Goal: Obtain resource: Download file/media

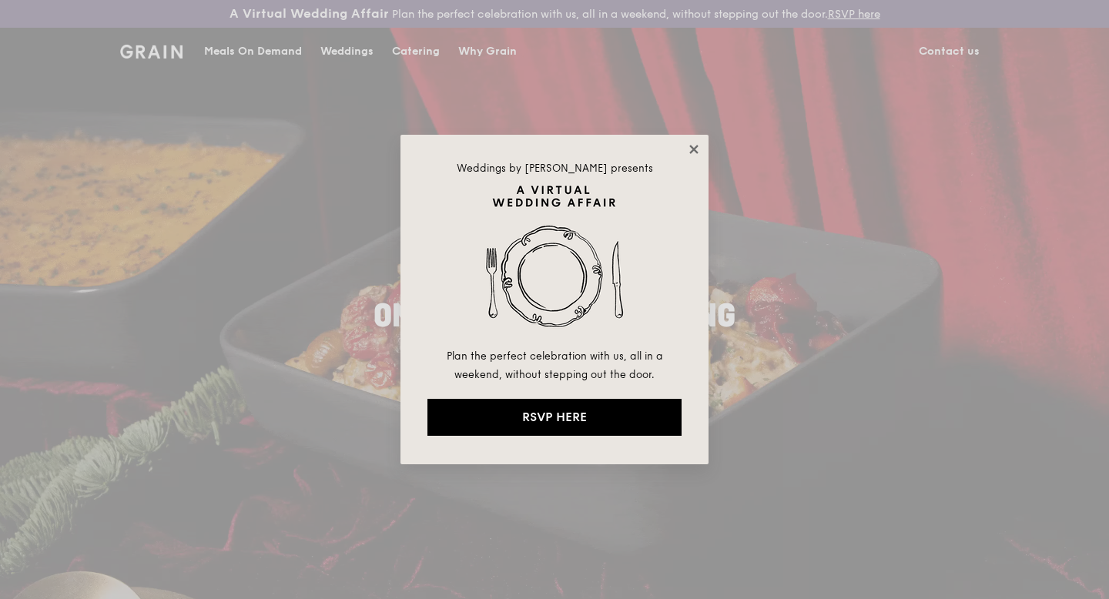
click at [692, 145] on icon at bounding box center [694, 150] width 14 height 14
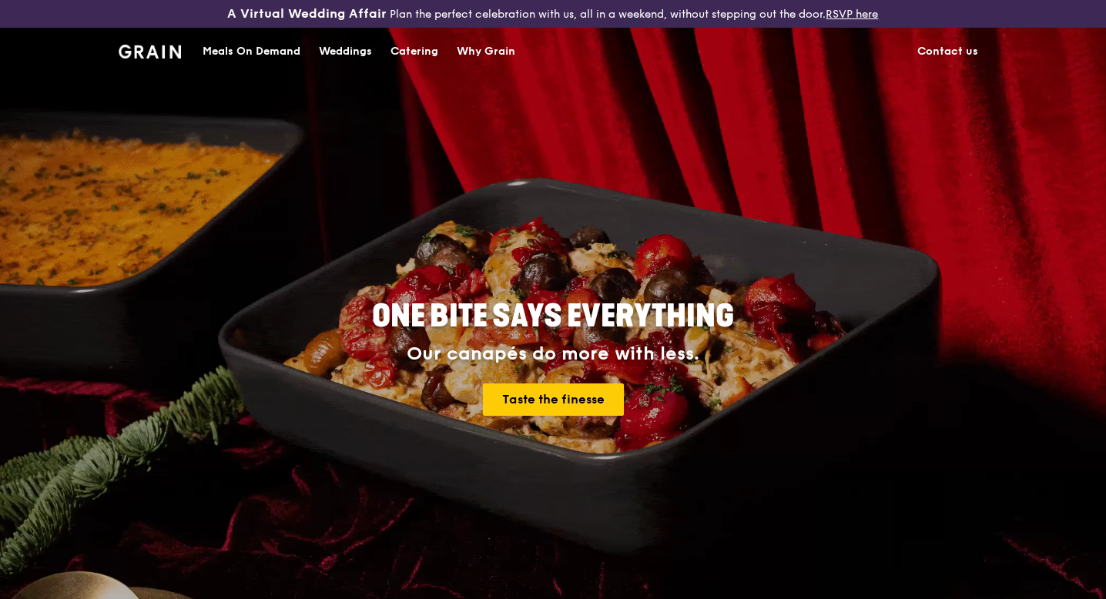
click at [407, 57] on div "Catering" at bounding box center [415, 52] width 48 height 46
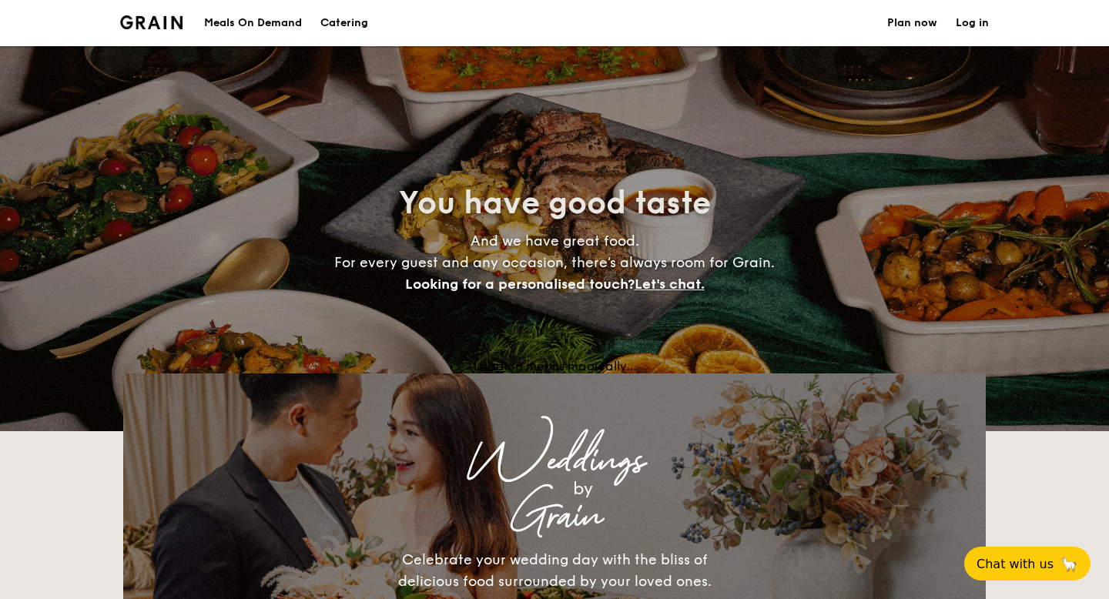
select select
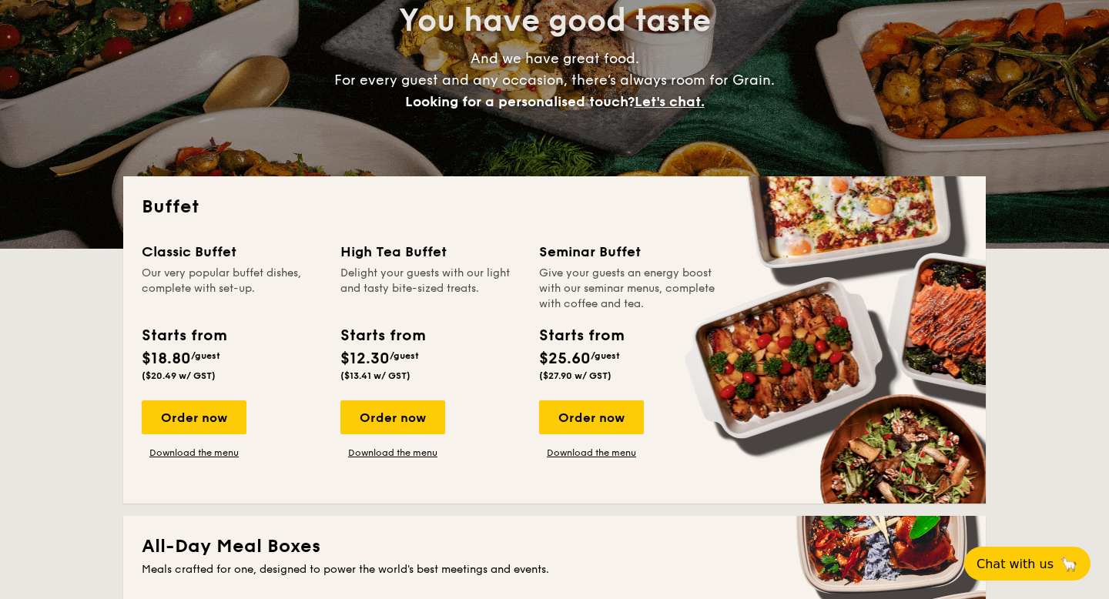
scroll to position [374, 0]
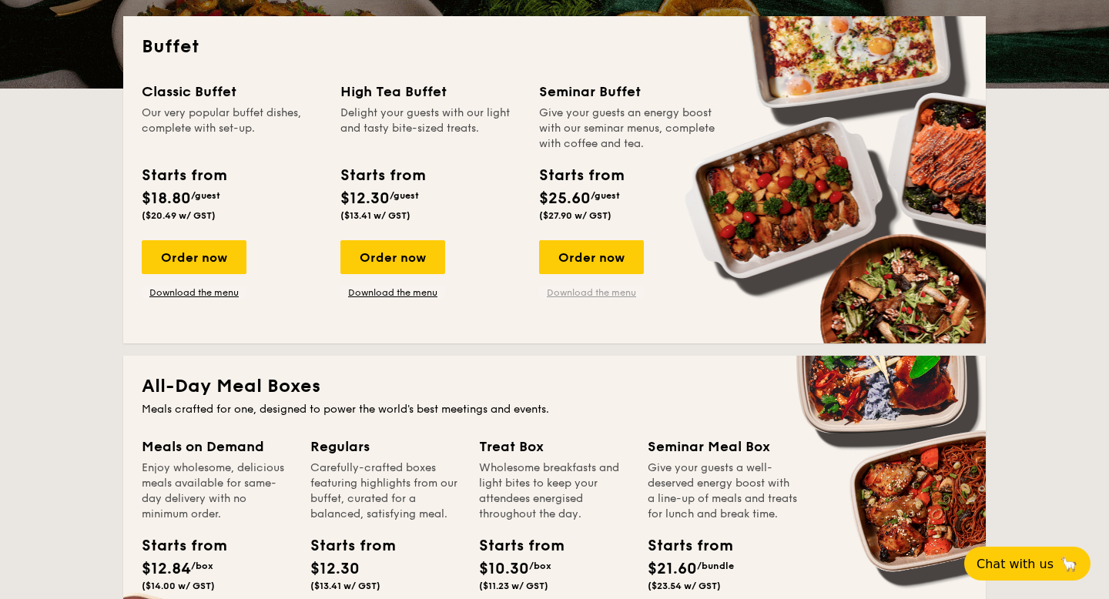
click at [595, 293] on link "Download the menu" at bounding box center [591, 293] width 105 height 12
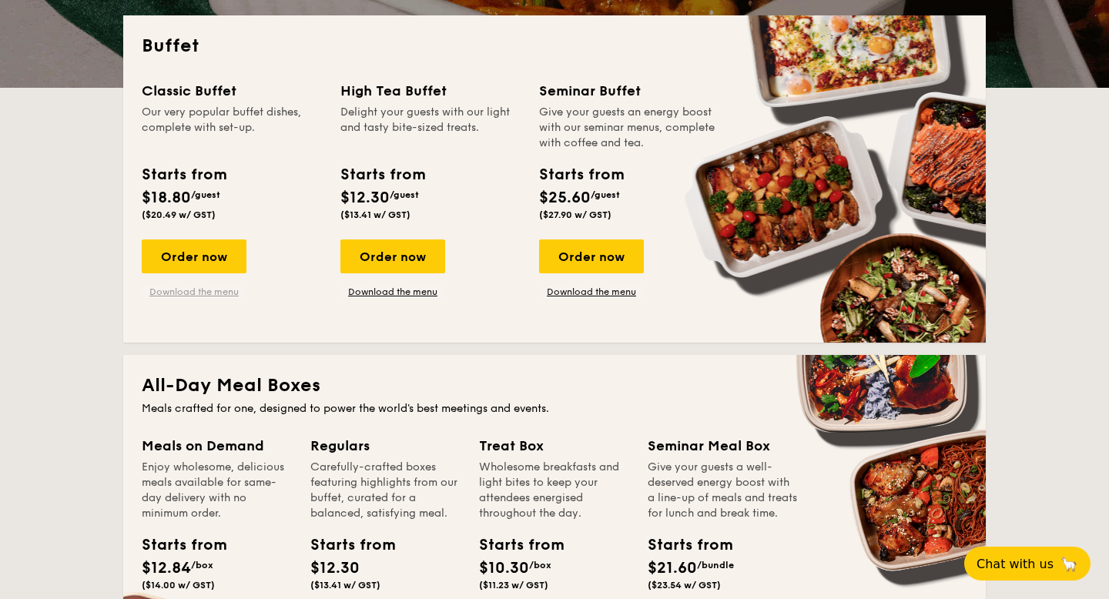
scroll to position [377, 0]
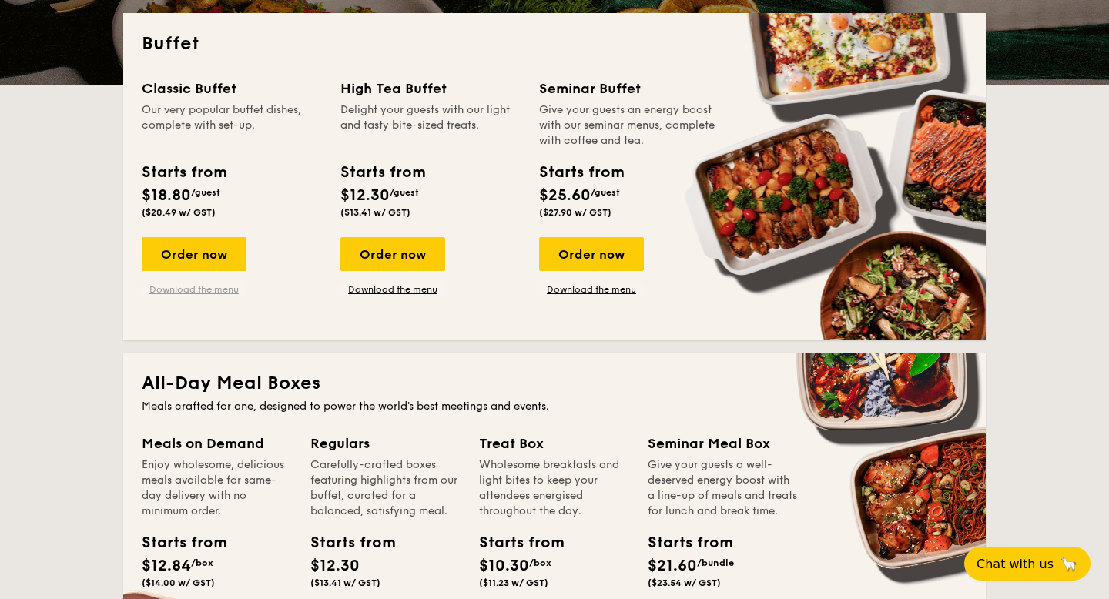
click at [178, 290] on link "Download the menu" at bounding box center [194, 289] width 105 height 12
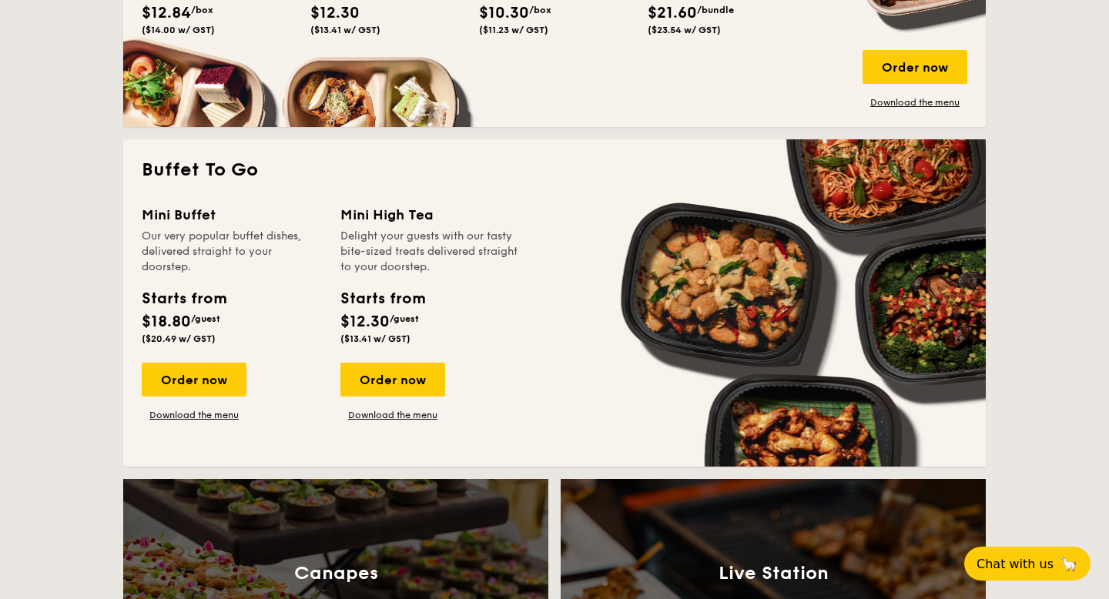
scroll to position [795, 0]
